Goal: Task Accomplishment & Management: Complete application form

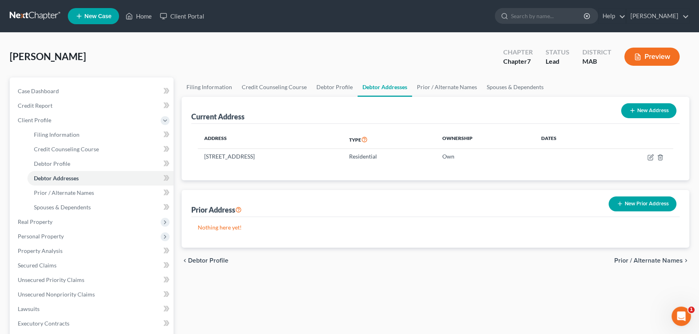
click at [526, 300] on div "Filing Information Credit Counseling Course Debtor Profile Debtor Addresses Pri…" at bounding box center [436, 282] width 516 height 408
click at [46, 238] on span "Personal Property" at bounding box center [41, 236] width 46 height 7
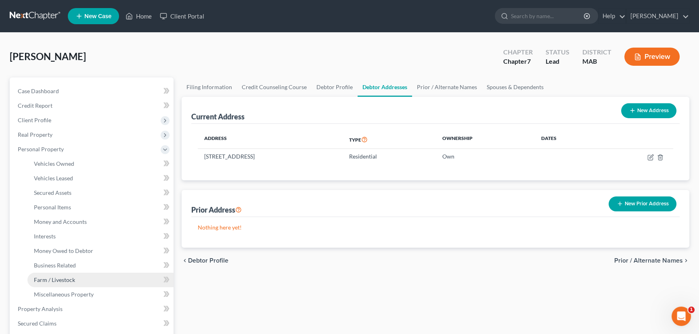
click at [57, 281] on span "Farm / Livestock" at bounding box center [54, 280] width 41 height 7
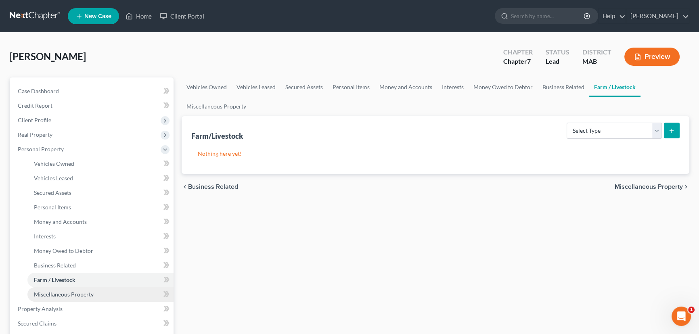
click at [49, 293] on span "Miscellaneous Property" at bounding box center [64, 294] width 60 height 7
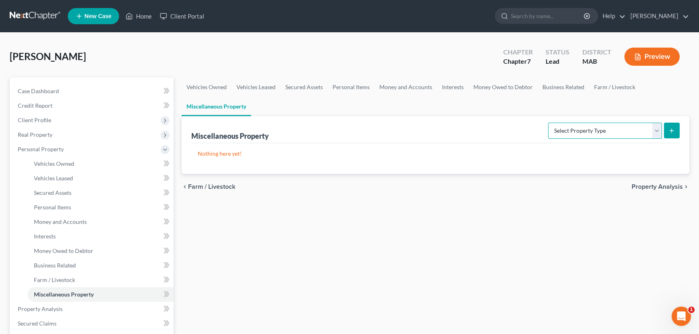
click at [655, 125] on select "Select Property Type Assigned for Creditor Benefit [DATE] Holding for Another N…" at bounding box center [605, 131] width 114 height 16
click at [61, 207] on span "Personal Items" at bounding box center [52, 207] width 37 height 7
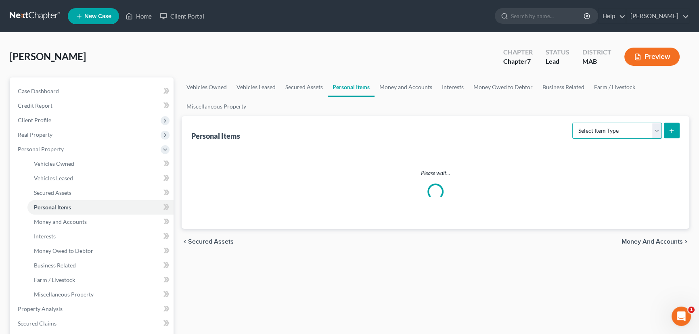
click at [657, 128] on select "Select Item Type Clothing Collectibles Of Value Electronics Firearms Household …" at bounding box center [618, 131] width 90 height 16
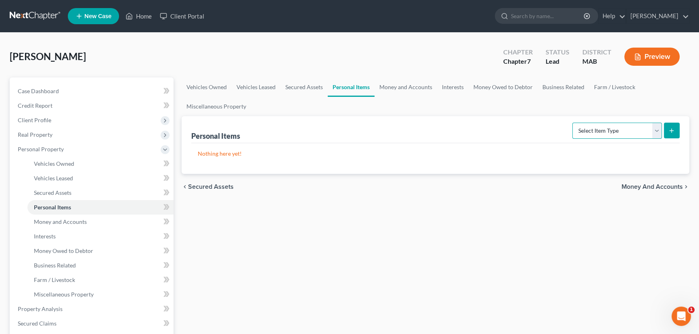
select select "pets"
click at [573, 123] on select "Select Item Type Clothing Collectibles Of Value Electronics Firearms Household …" at bounding box center [618, 131] width 90 height 16
click at [671, 128] on icon "submit" at bounding box center [672, 131] width 6 height 6
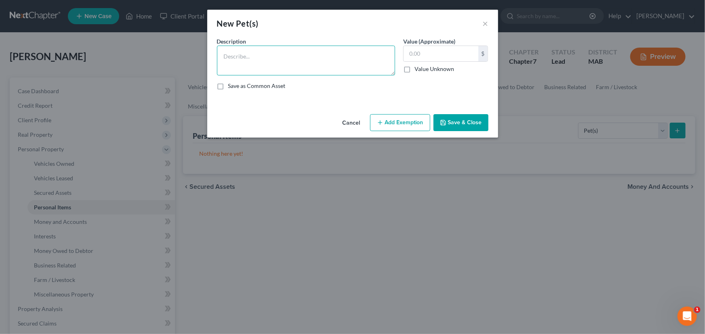
click at [291, 51] on textarea at bounding box center [306, 61] width 178 height 30
type textarea "1 dog"
click at [426, 52] on input "text" at bounding box center [440, 53] width 75 height 15
type input "0.00"
click at [457, 125] on button "Save & Close" at bounding box center [460, 122] width 55 height 17
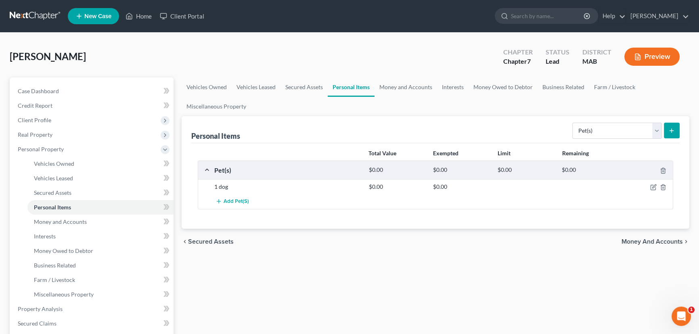
click at [540, 263] on div "Vehicles Owned Vehicles Leased Secured Assets Personal Items Money and Accounts…" at bounding box center [436, 311] width 516 height 466
click at [674, 129] on icon "submit" at bounding box center [672, 131] width 6 height 6
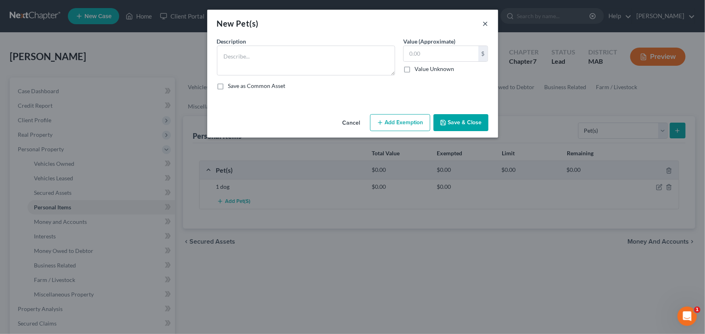
click at [484, 23] on button "×" at bounding box center [486, 24] width 6 height 10
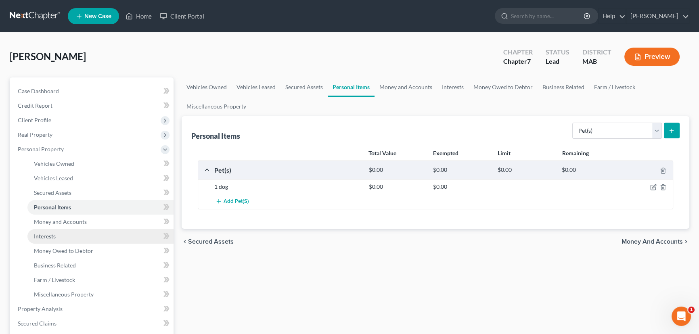
click at [54, 234] on span "Interests" at bounding box center [45, 236] width 22 height 7
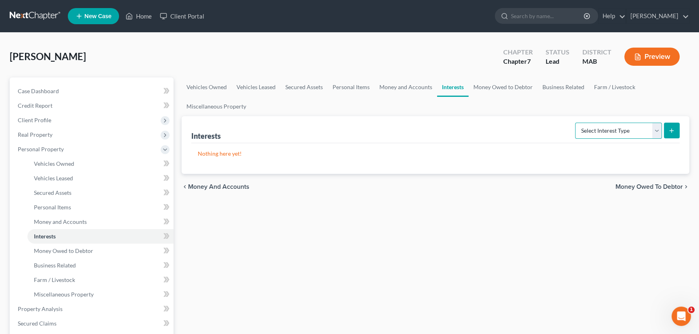
click at [659, 129] on select "Select Interest Type 401K Annuity Bond Education IRA Government Bond Government…" at bounding box center [618, 131] width 87 height 16
select select "term_life_insurance"
click at [576, 123] on select "Select Interest Type 401K Annuity Bond Education IRA Government Bond Government…" at bounding box center [618, 131] width 87 height 16
click at [674, 129] on icon "submit" at bounding box center [672, 131] width 6 height 6
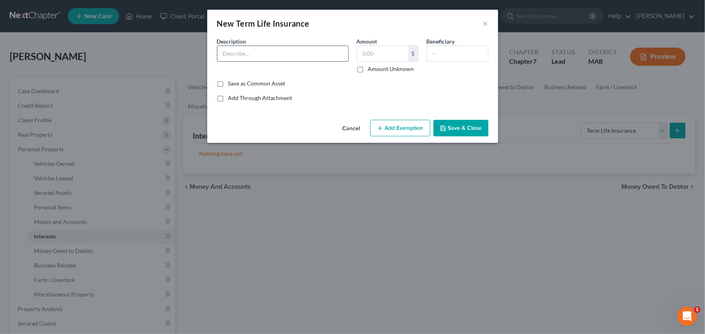
click at [222, 56] on input "text" at bounding box center [282, 53] width 131 height 15
type input "Term Life"
click at [444, 50] on input "text" at bounding box center [457, 53] width 61 height 15
type input "M"
type input "Spouse"
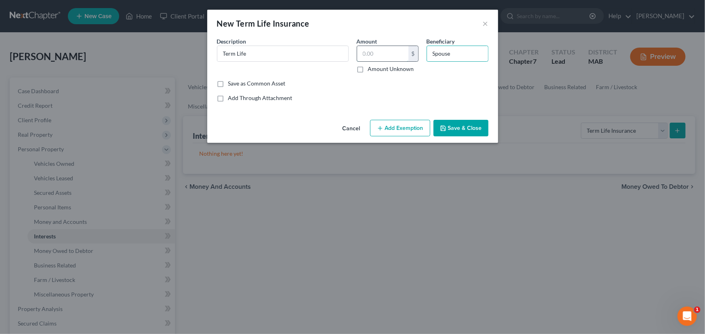
click at [378, 49] on input "text" at bounding box center [382, 53] width 51 height 15
type input "0.00"
click at [460, 126] on button "Save & Close" at bounding box center [460, 128] width 55 height 17
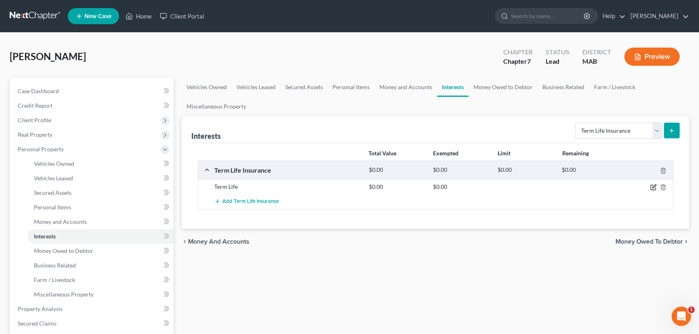
click at [654, 187] on icon "button" at bounding box center [654, 187] width 6 height 6
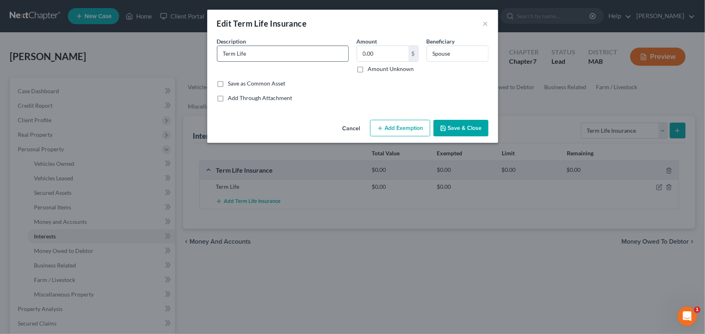
click at [248, 52] on input "Term Life" at bounding box center [282, 53] width 131 height 15
type input "Term Life [US_STATE] Life"
click at [479, 127] on button "Save & Close" at bounding box center [460, 128] width 55 height 17
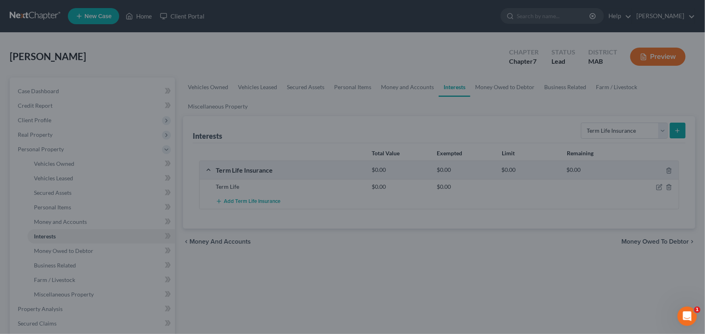
click at [478, 127] on div "Cancel Add Exemption Save & Close" at bounding box center [352, 122] width 253 height 23
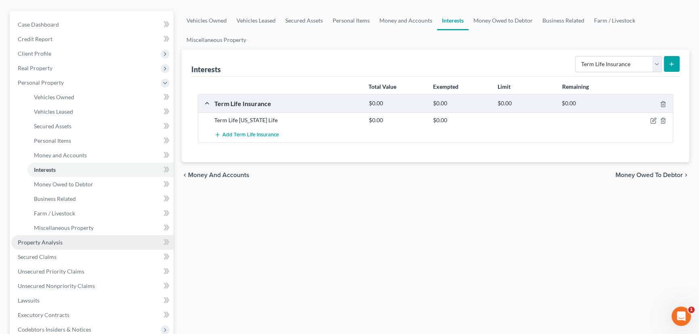
scroll to position [110, 0]
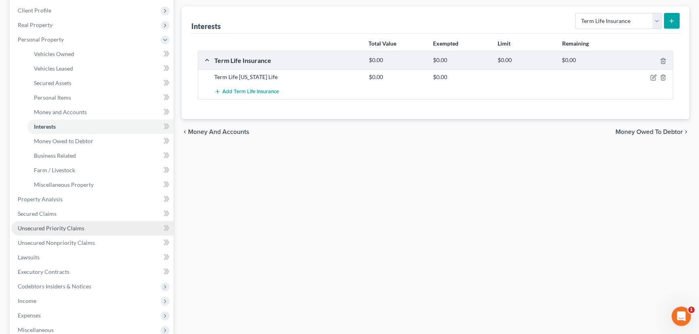
click at [41, 227] on span "Unsecured Priority Claims" at bounding box center [51, 228] width 67 height 7
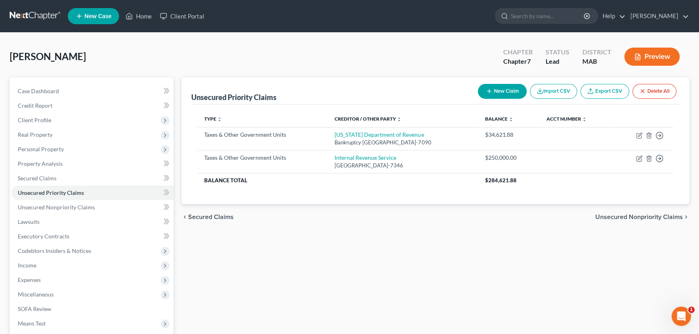
click at [487, 90] on icon "button" at bounding box center [489, 91] width 6 height 6
select select "0"
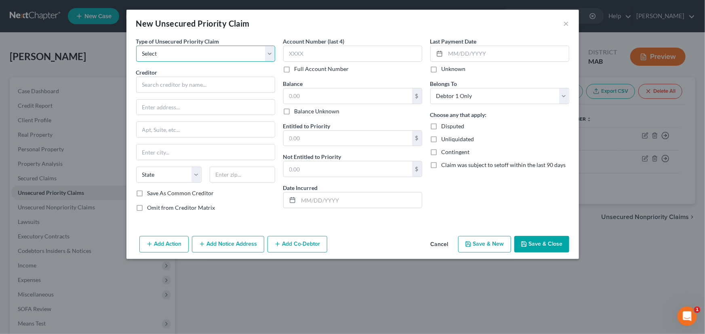
click at [168, 53] on select "Select Taxes & Other Government Units Domestic Support Obligations Extensions o…" at bounding box center [205, 54] width 139 height 16
select select "0"
click at [136, 46] on select "Select Taxes & Other Government Units Domestic Support Obligations Extensions o…" at bounding box center [205, 54] width 139 height 16
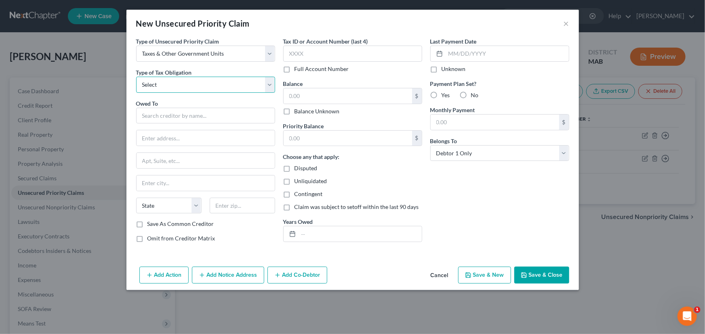
click at [154, 85] on select "Select Federal City State Franchise Tax Board Other" at bounding box center [205, 85] width 139 height 16
select select "2"
click at [136, 77] on select "Select Federal City State Franchise Tax Board Other" at bounding box center [205, 85] width 139 height 16
click at [156, 118] on input "text" at bounding box center [205, 116] width 139 height 16
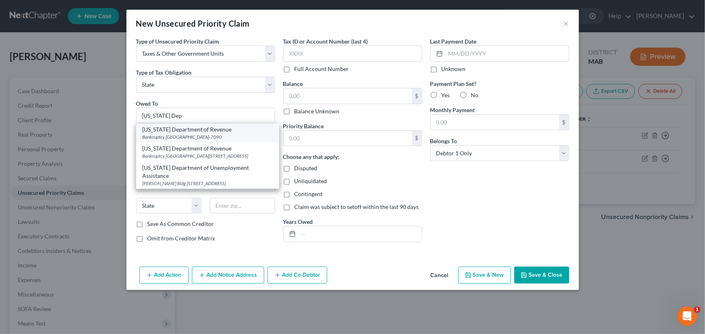
click at [165, 130] on div "[US_STATE] Department of Revenue" at bounding box center [208, 130] width 130 height 8
type input "[US_STATE] Department of Revenue"
type input "Bankruptcy Unit"
type input "PO Box 7090"
type input "[GEOGRAPHIC_DATA]"
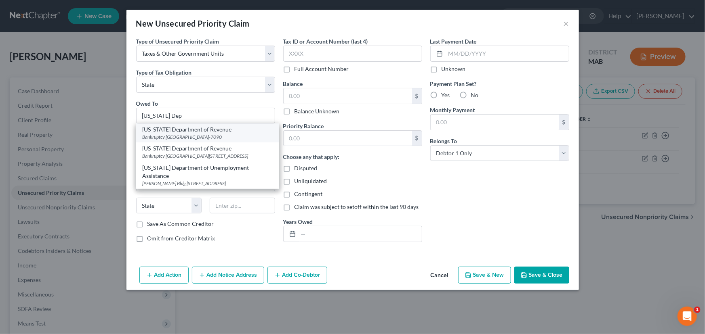
select select "22"
type input "02204-7090"
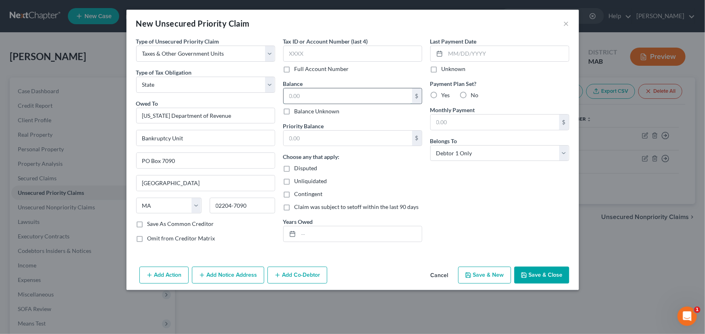
click at [303, 90] on input "text" at bounding box center [347, 95] width 128 height 15
type input "238,126.69"
click at [334, 134] on input "text" at bounding box center [347, 138] width 128 height 15
type input "238,126.69"
click at [540, 156] on select "Select Debtor 1 Only Debtor 2 Only Debtor 1 And Debtor 2 Only At Least One Of T…" at bounding box center [499, 153] width 139 height 16
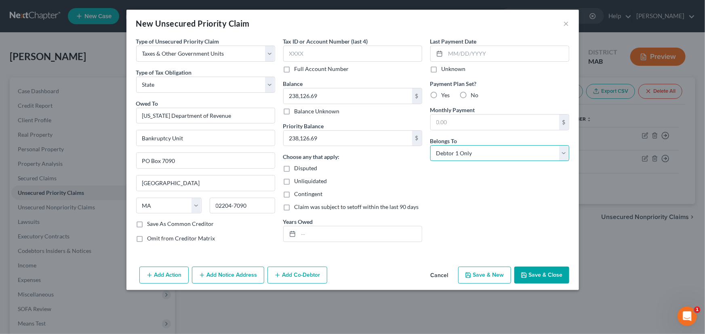
select select "3"
click at [430, 145] on select "Select Debtor 1 Only Debtor 2 Only Debtor 1 And Debtor 2 Only At Least One Of T…" at bounding box center [499, 153] width 139 height 16
click at [284, 272] on button "Add Co-Debtor" at bounding box center [297, 275] width 60 height 17
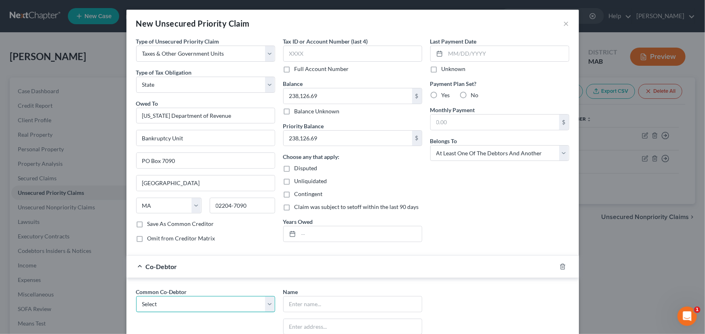
click at [165, 301] on select "Select [PERSON_NAME] Communications, Inc. [PERSON_NAME] Electrical, Inc. [PERSO…" at bounding box center [205, 304] width 139 height 16
select select "1"
click at [136, 296] on select "Select [PERSON_NAME] Communications, Inc. [PERSON_NAME] Electrical, Inc. [PERSO…" at bounding box center [205, 304] width 139 height 16
type input "[PERSON_NAME] Electrical, Inc."
type input "[STREET_ADDRESS][PERSON_NAME]"
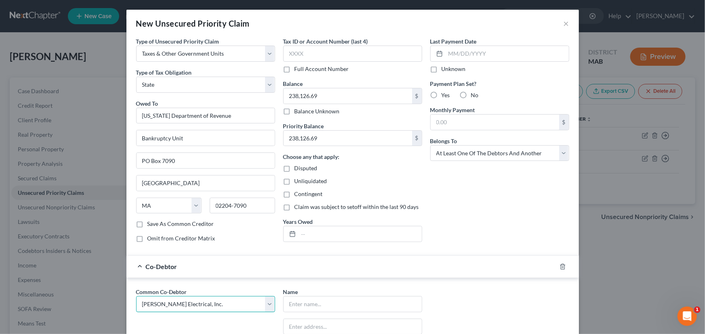
type input "Suite 1"
type input "Weymouth"
select select "22"
type input "02188"
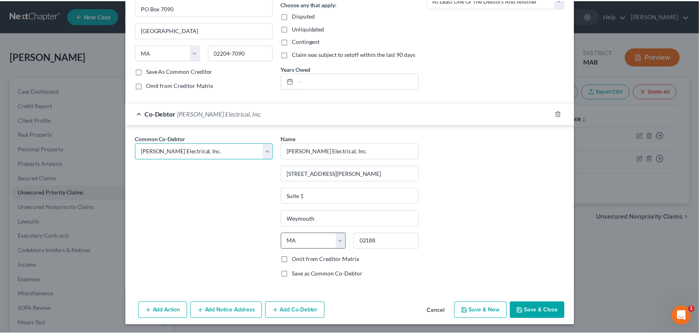
scroll to position [153, 0]
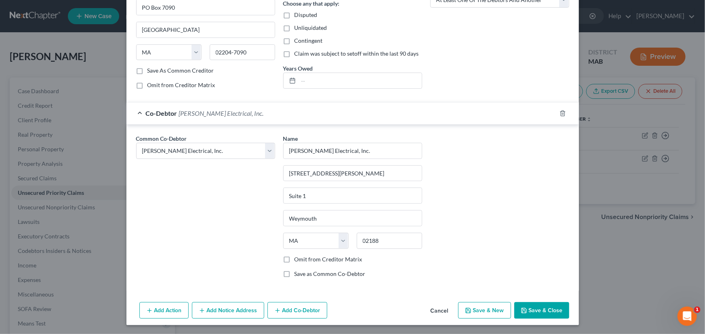
click at [294, 260] on label "Omit from Creditor Matrix" at bounding box center [328, 260] width 68 height 8
click at [298, 260] on input "Omit from Creditor Matrix" at bounding box center [300, 258] width 5 height 5
checkbox input "true"
click at [542, 308] on button "Save & Close" at bounding box center [541, 310] width 55 height 17
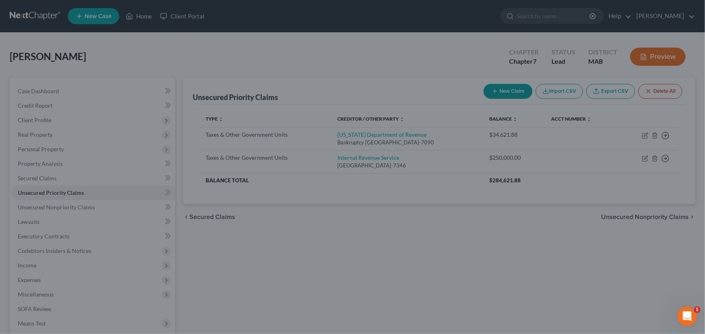
type input "0.00"
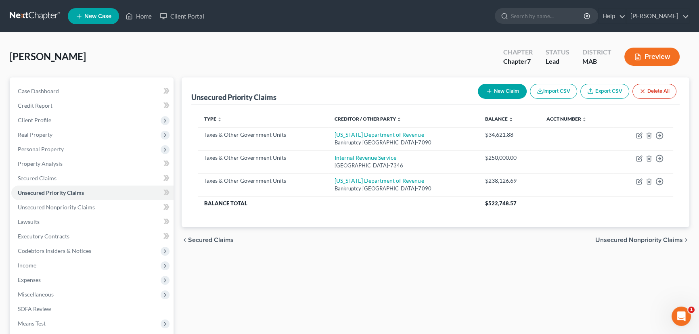
click at [494, 315] on div "Unsecured Priority Claims New Claim Import CSV Export CSV Delete All Type expan…" at bounding box center [436, 238] width 516 height 321
click at [22, 262] on span "Income" at bounding box center [27, 265] width 19 height 7
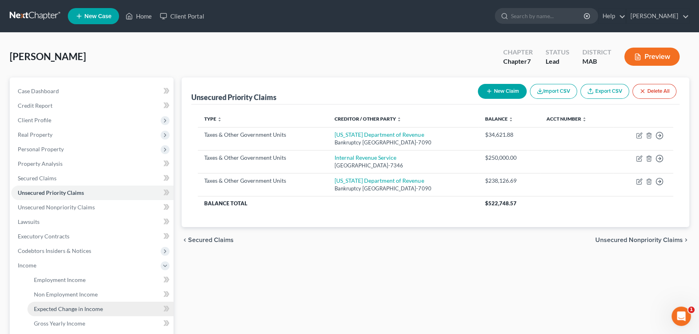
click at [57, 309] on span "Expected Change in Income" at bounding box center [68, 309] width 69 height 7
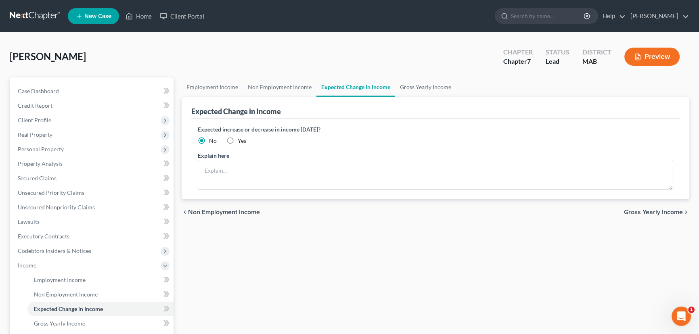
click at [238, 140] on label "Yes" at bounding box center [242, 141] width 8 height 8
click at [241, 140] on input "Yes" at bounding box center [243, 139] width 5 height 5
radio input "true"
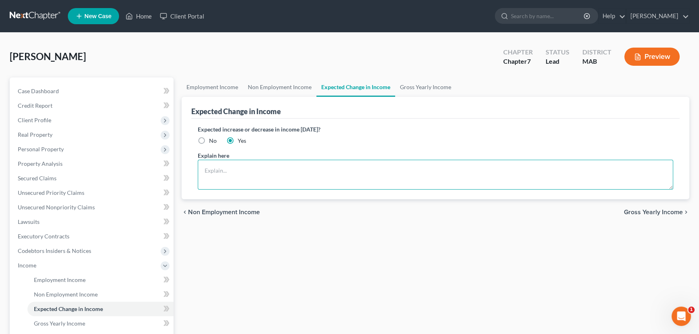
click at [213, 166] on textarea at bounding box center [436, 175] width 476 height 30
type textarea "Debtor to start new employment [DATE]"
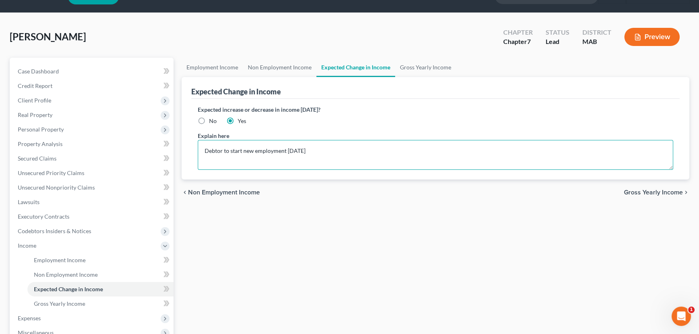
scroll to position [36, 0]
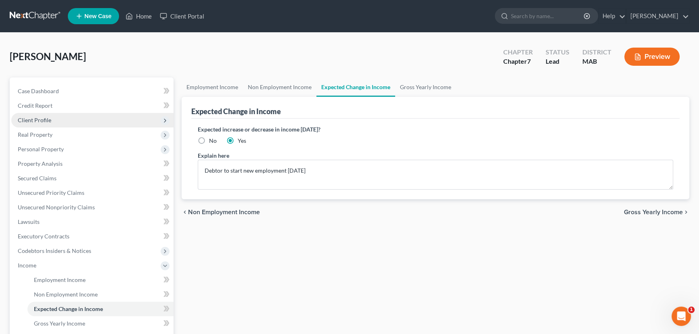
click at [42, 120] on span "Client Profile" at bounding box center [35, 120] width 34 height 7
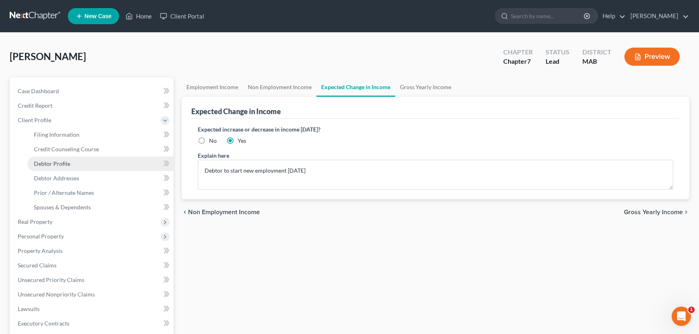
click at [48, 159] on link "Debtor Profile" at bounding box center [100, 164] width 146 height 15
select select "0"
select select "1"
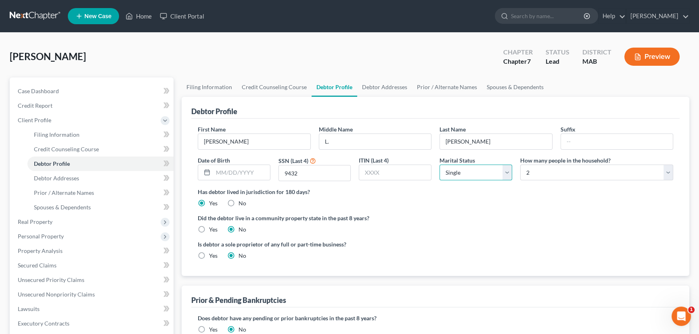
click at [504, 172] on select "Select Single Married Separated Divorced Widowed" at bounding box center [476, 173] width 73 height 16
select select "1"
click at [440, 165] on select "Select Single Married Separated Divorced Widowed" at bounding box center [476, 173] width 73 height 16
click at [669, 168] on select "Select 1 2 3 4 5 6 7 8 9 10 11 12 13 14 15 16 17 18 19 20" at bounding box center [596, 173] width 153 height 16
select select "2"
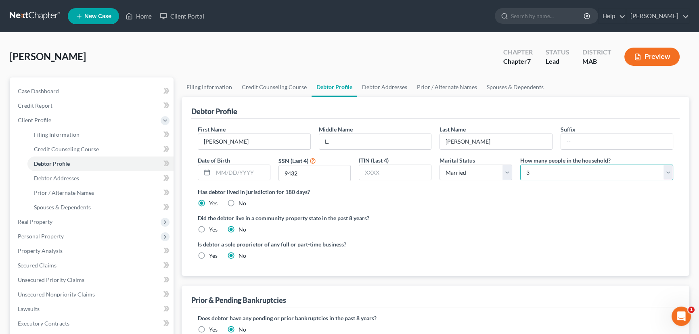
click at [520, 165] on select "Select 1 2 3 4 5 6 7 8 9 10 11 12 13 14 15 16 17 18 19 20" at bounding box center [596, 173] width 153 height 16
